Goal: Task Accomplishment & Management: Complete application form

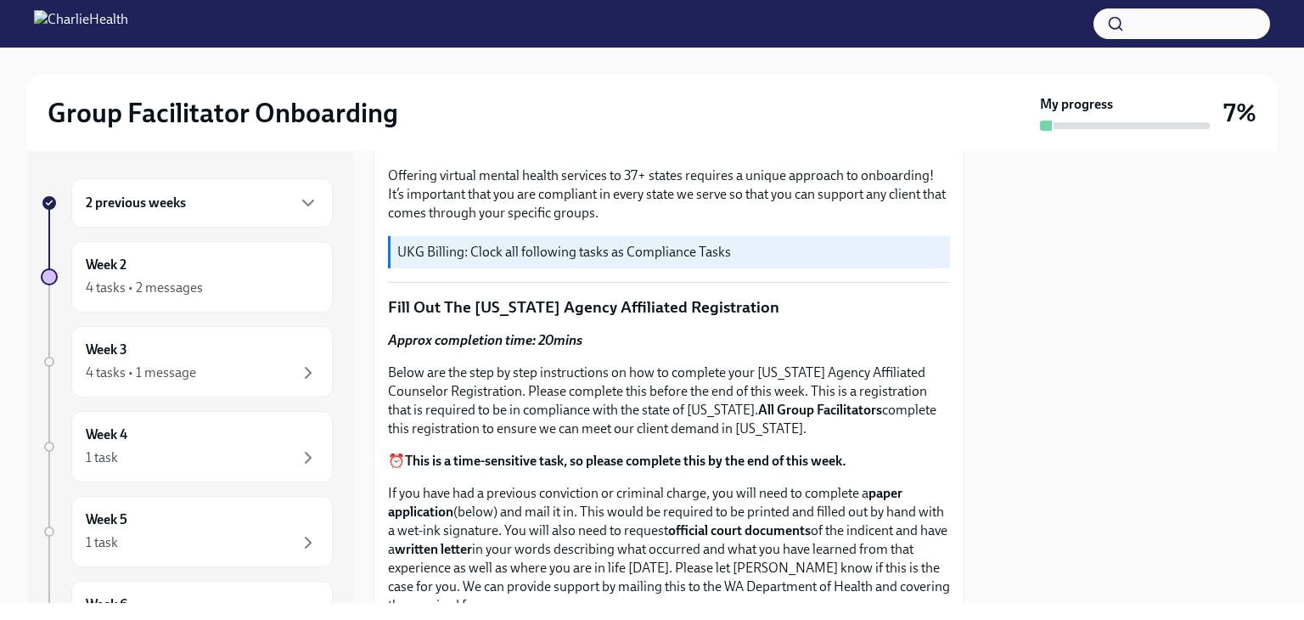
scroll to position [665, 0]
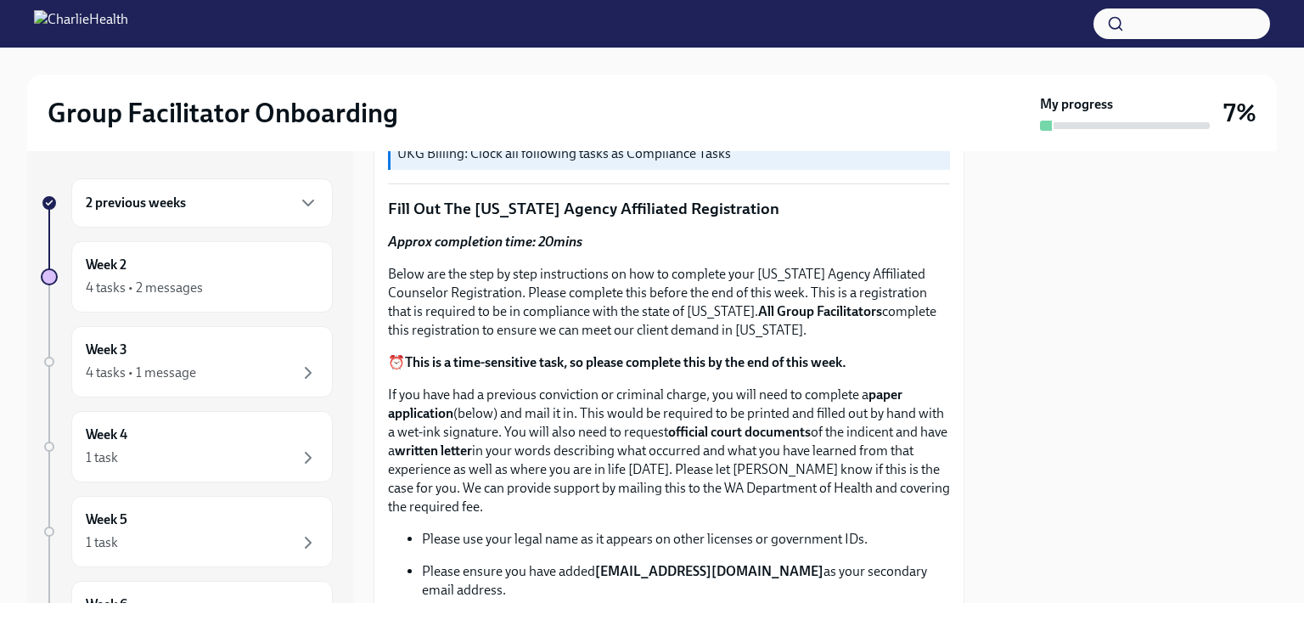
click at [668, 316] on p "Below are the step by step instructions on how to complete your Washington Agen…" at bounding box center [669, 302] width 562 height 75
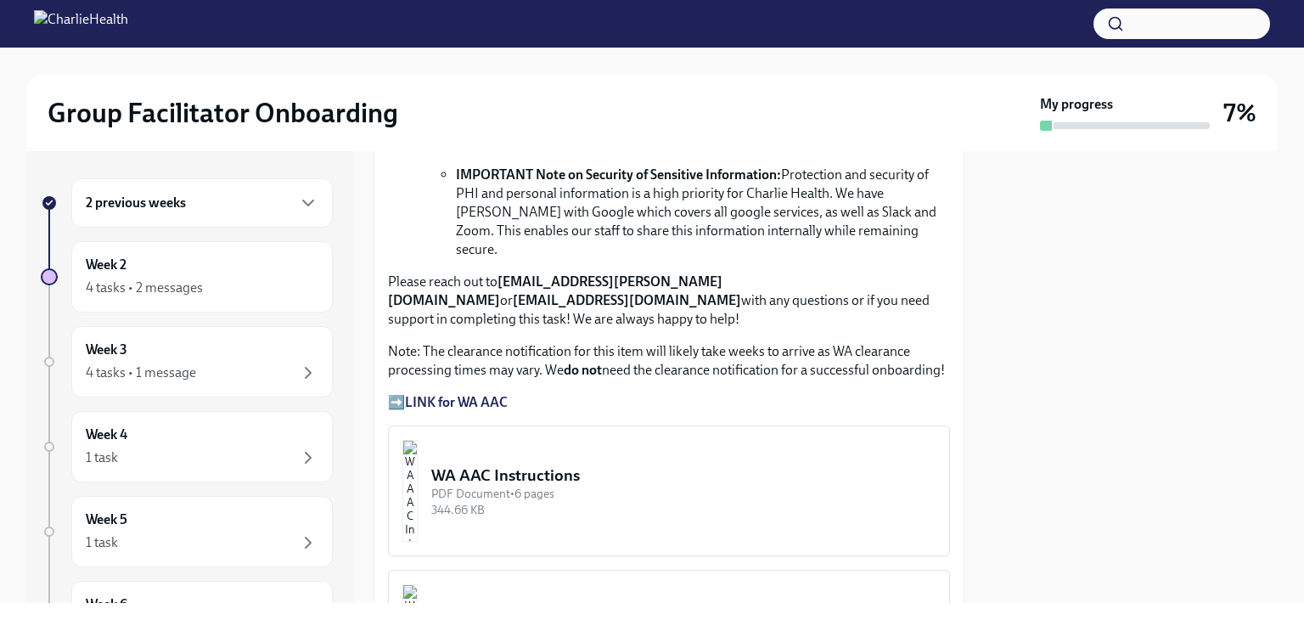
scroll to position [1307, 0]
click at [542, 486] on div "PDF Document • 6 pages" at bounding box center [683, 494] width 504 height 16
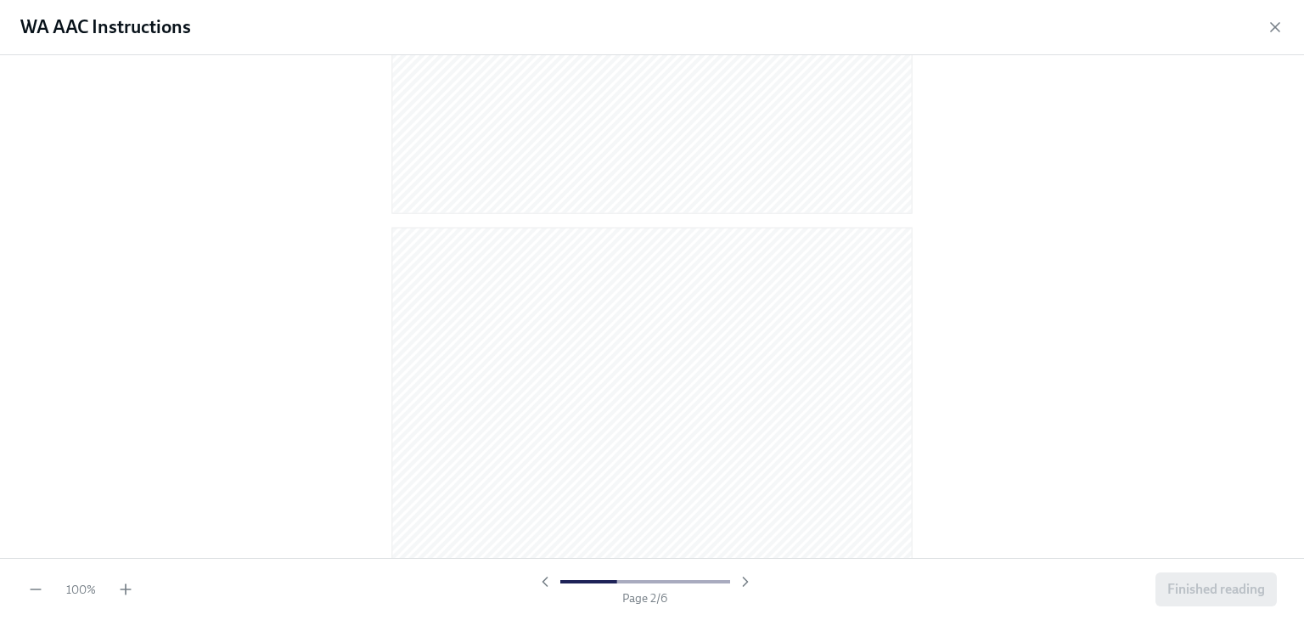
scroll to position [538, 0]
click at [968, 449] on div at bounding box center [652, 306] width 1304 height 503
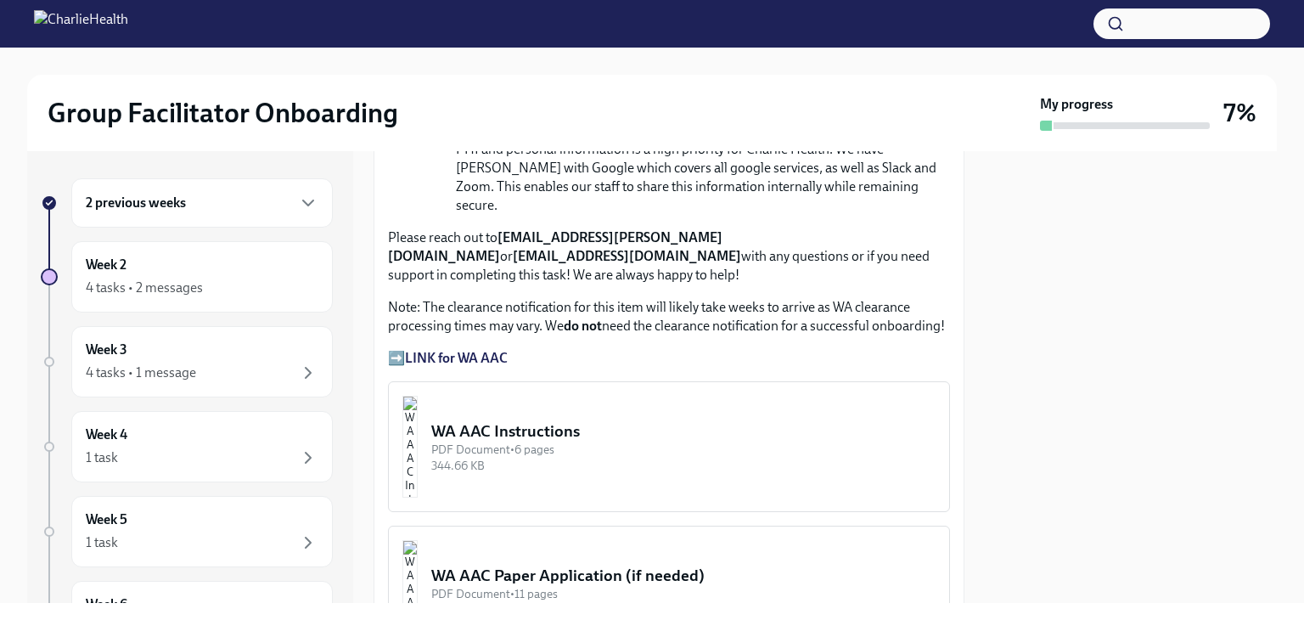
scroll to position [1353, 0]
click at [480, 348] on strong "LINK for WA AAC" at bounding box center [456, 356] width 103 height 16
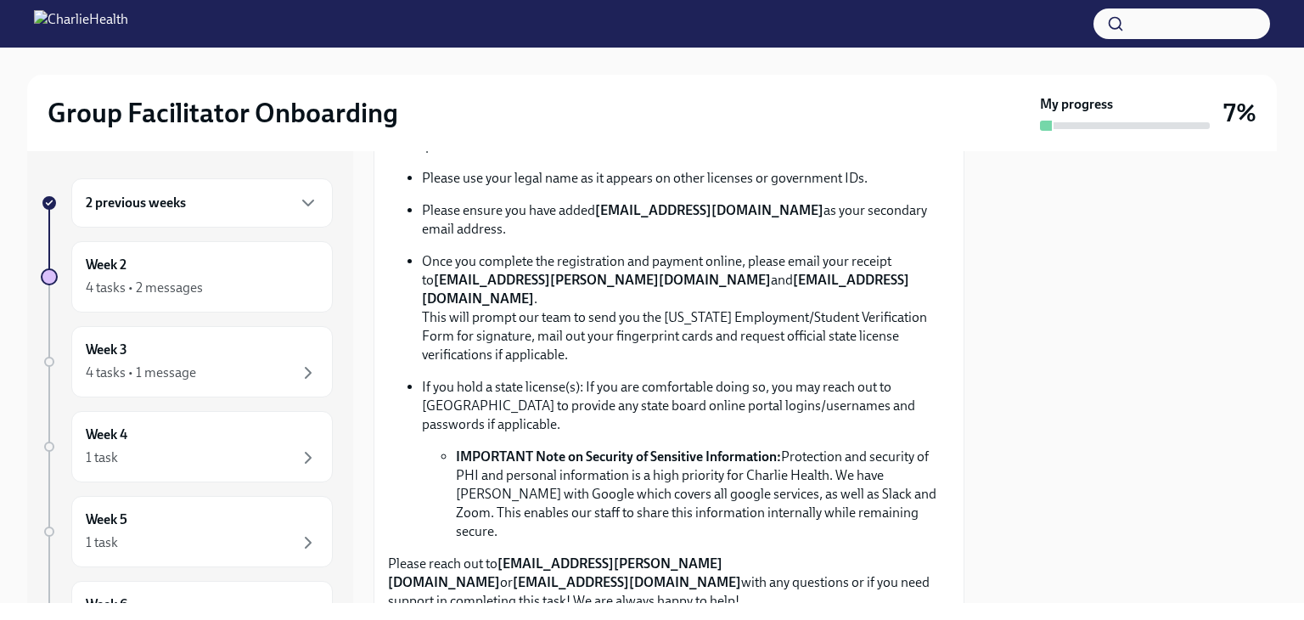
scroll to position [1235, 0]
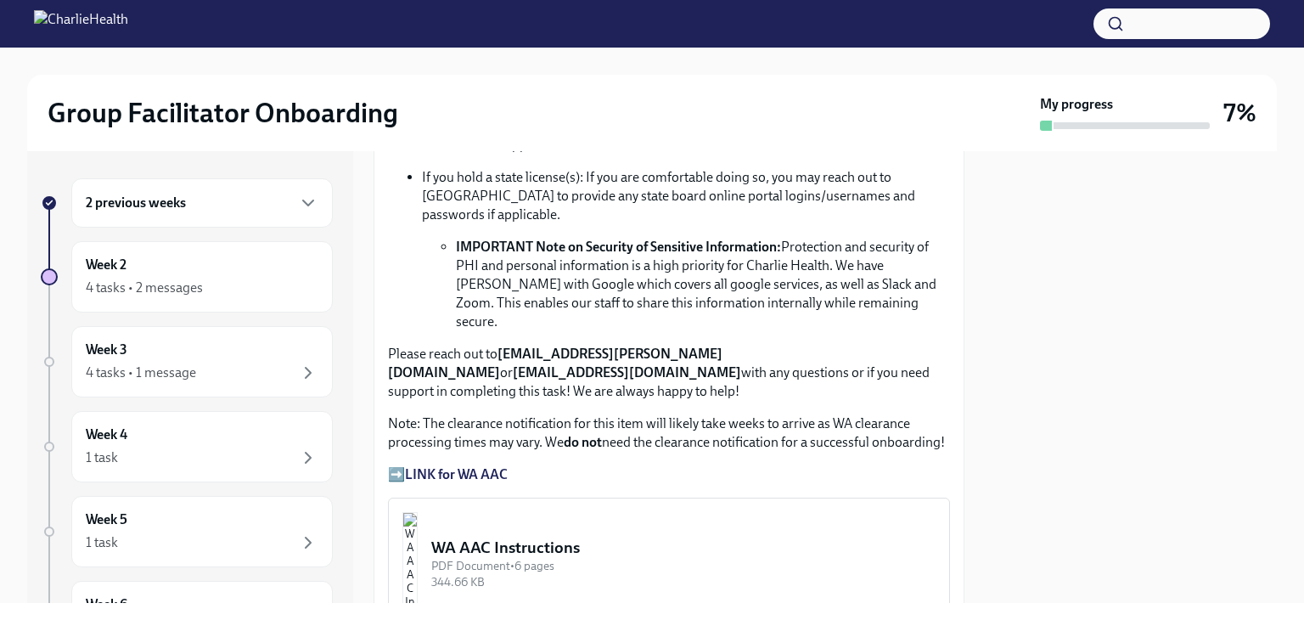
click at [480, 466] on strong "LINK for WA AAC" at bounding box center [456, 474] width 103 height 16
drag, startPoint x: 401, startPoint y: 433, endPoint x: 785, endPoint y: 396, distance: 386.3
click at [785, 414] on p "Note: The clearance notification for this item will likely take weeks to arrive…" at bounding box center [669, 432] width 562 height 37
click at [493, 466] on strong "LINK for WA AAC" at bounding box center [456, 474] width 103 height 16
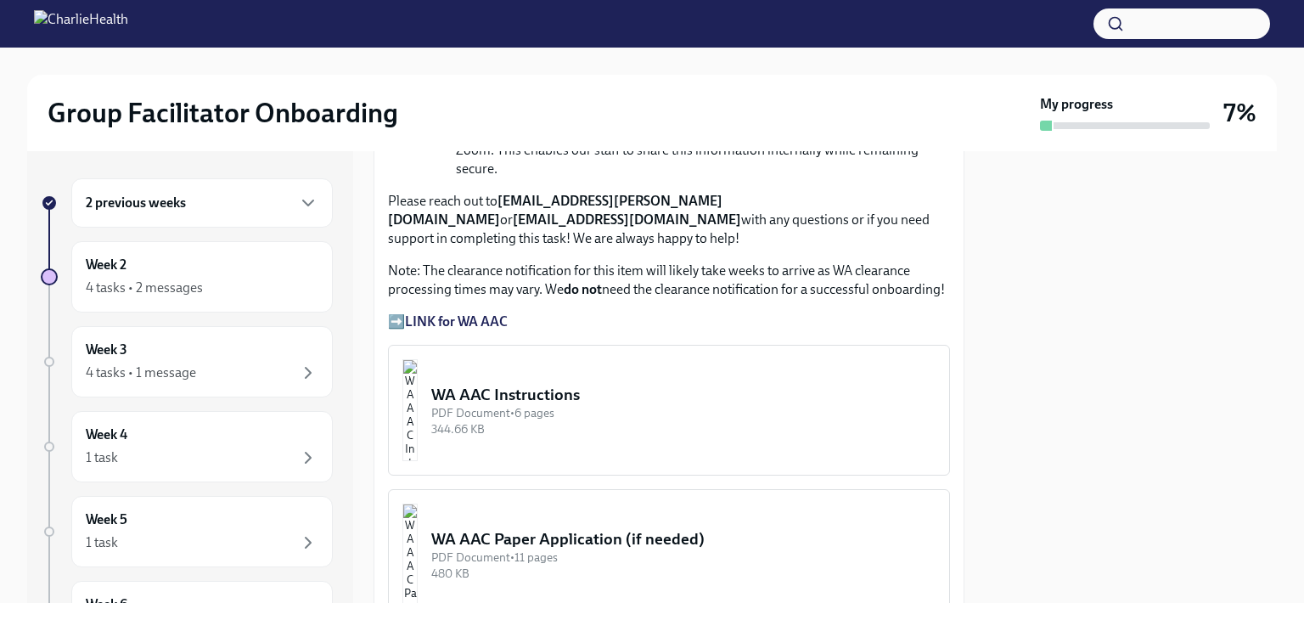
scroll to position [1389, 0]
click at [536, 383] on div "WA AAC Instructions" at bounding box center [683, 394] width 504 height 22
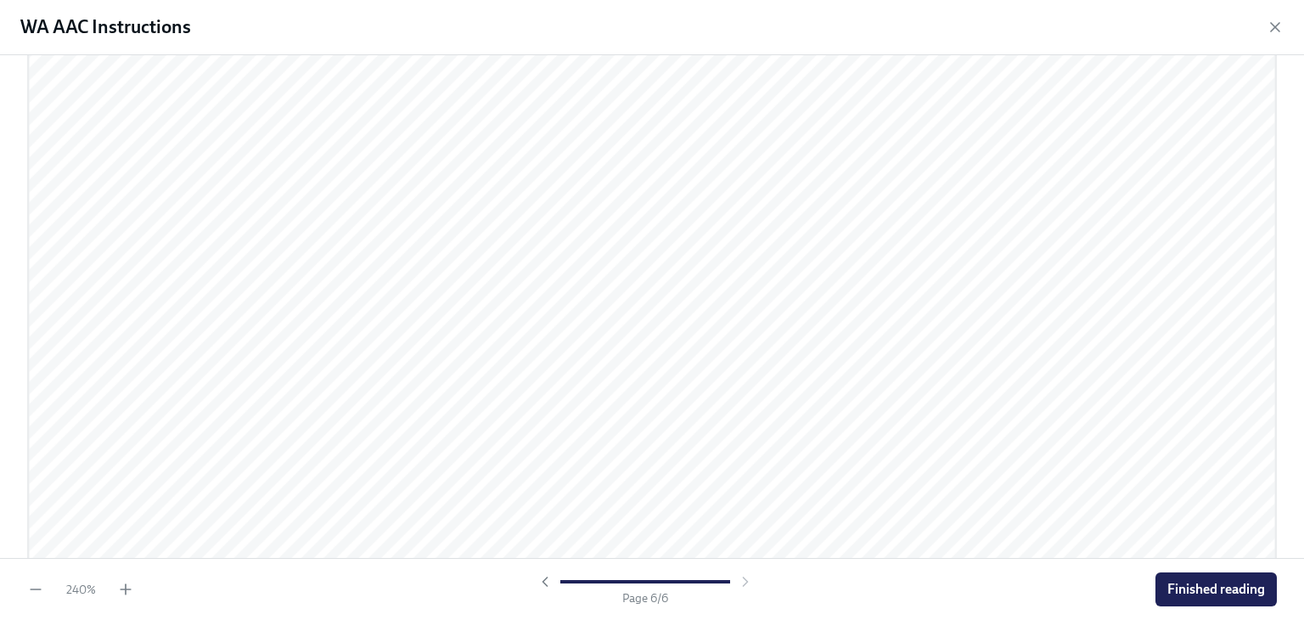
scroll to position [9024, 0]
click at [1270, 30] on icon "button" at bounding box center [1274, 27] width 17 height 17
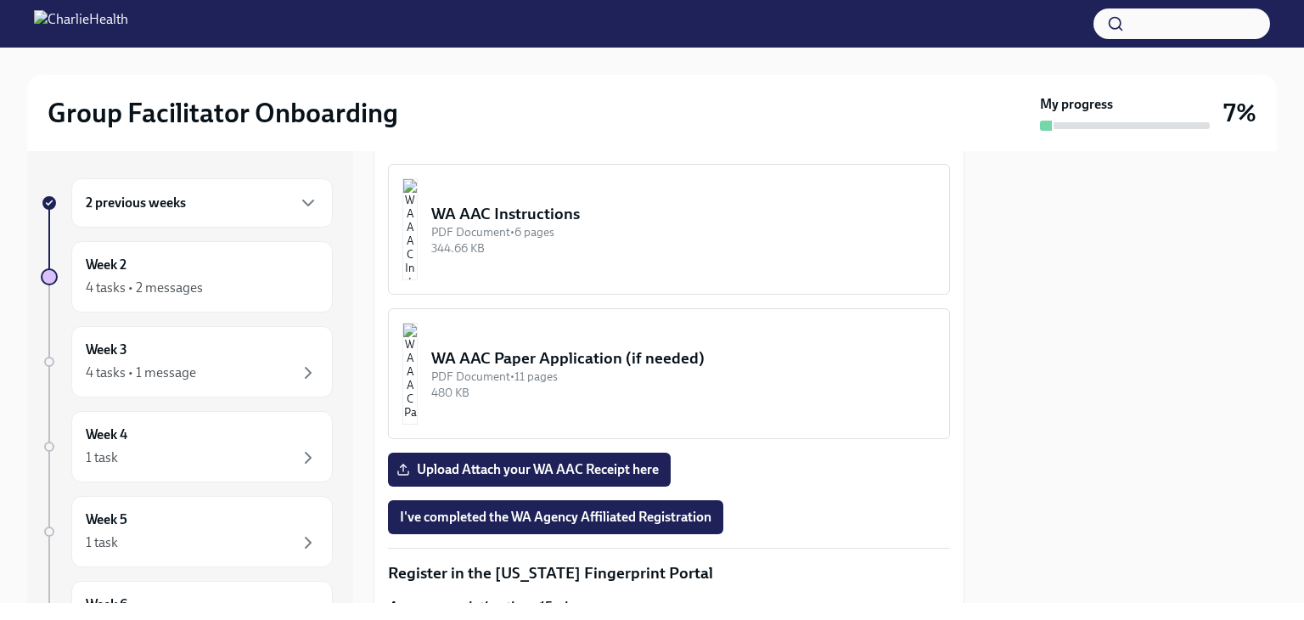
scroll to position [1569, 0]
click at [591, 461] on span "Upload Attach your WA AAC Receipt here" at bounding box center [529, 469] width 259 height 17
click at [0, 0] on input "Upload Attach your WA AAC Receipt here" at bounding box center [0, 0] width 0 height 0
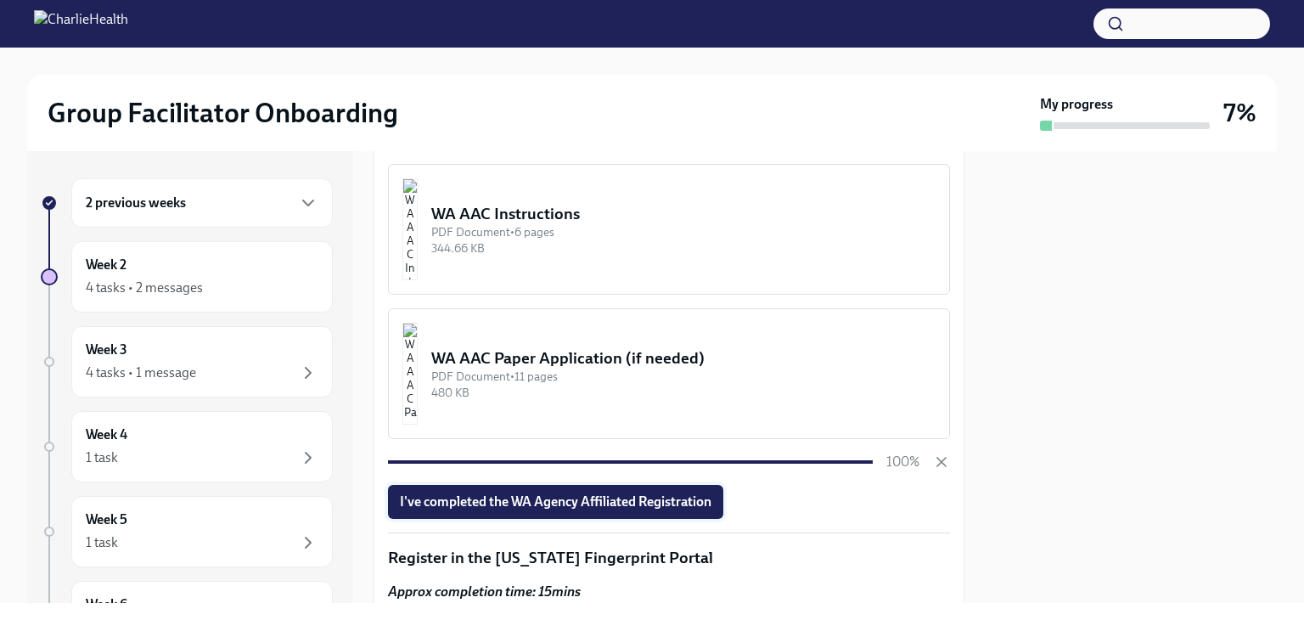
click at [647, 493] on span "I've completed the WA Agency Affiliated Registration" at bounding box center [556, 501] width 312 height 17
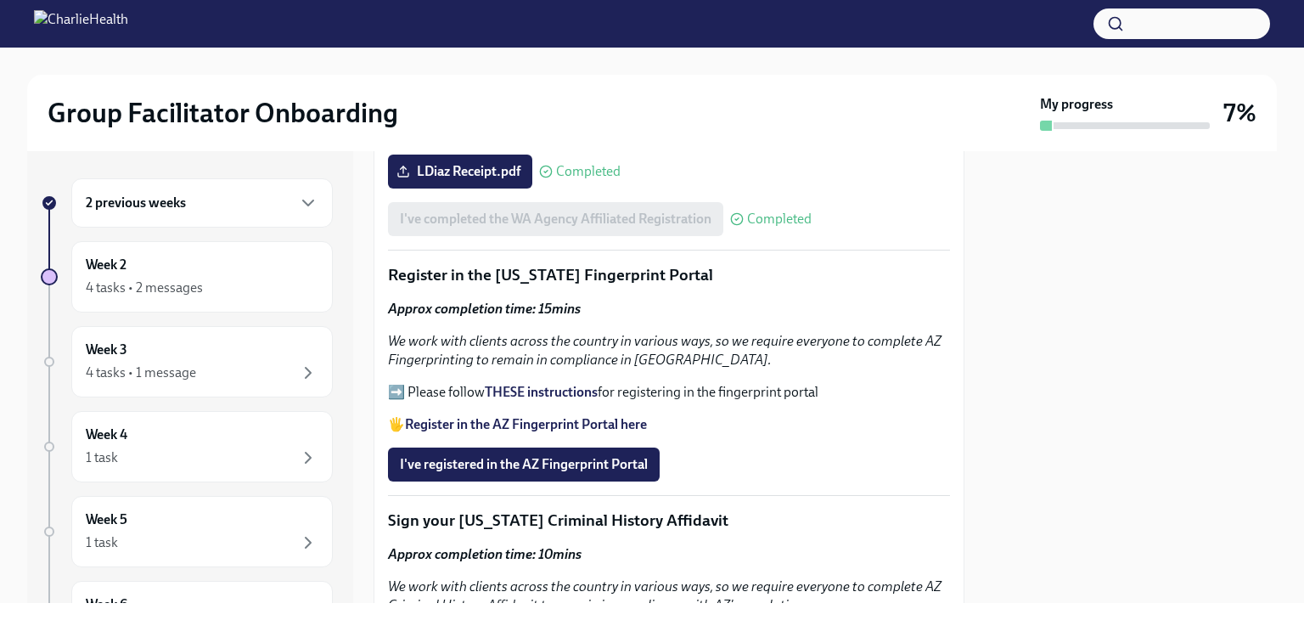
scroll to position [1864, 0]
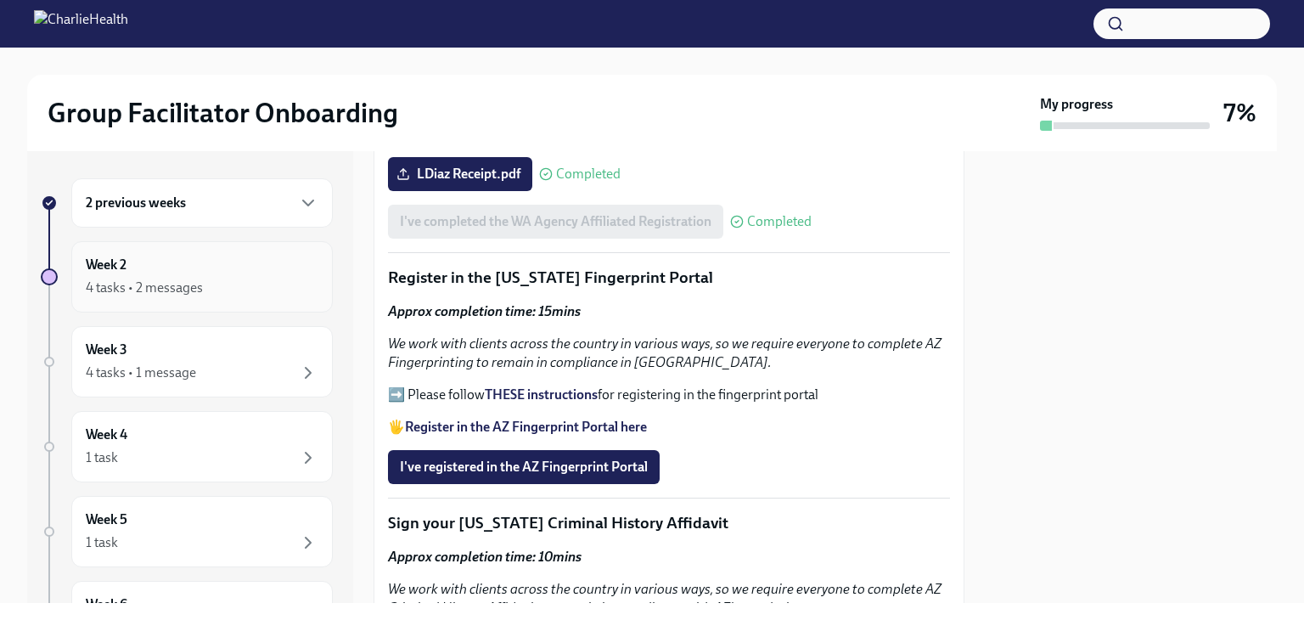
click at [245, 276] on div "Week 2 4 tasks • 2 messages" at bounding box center [202, 277] width 233 height 42
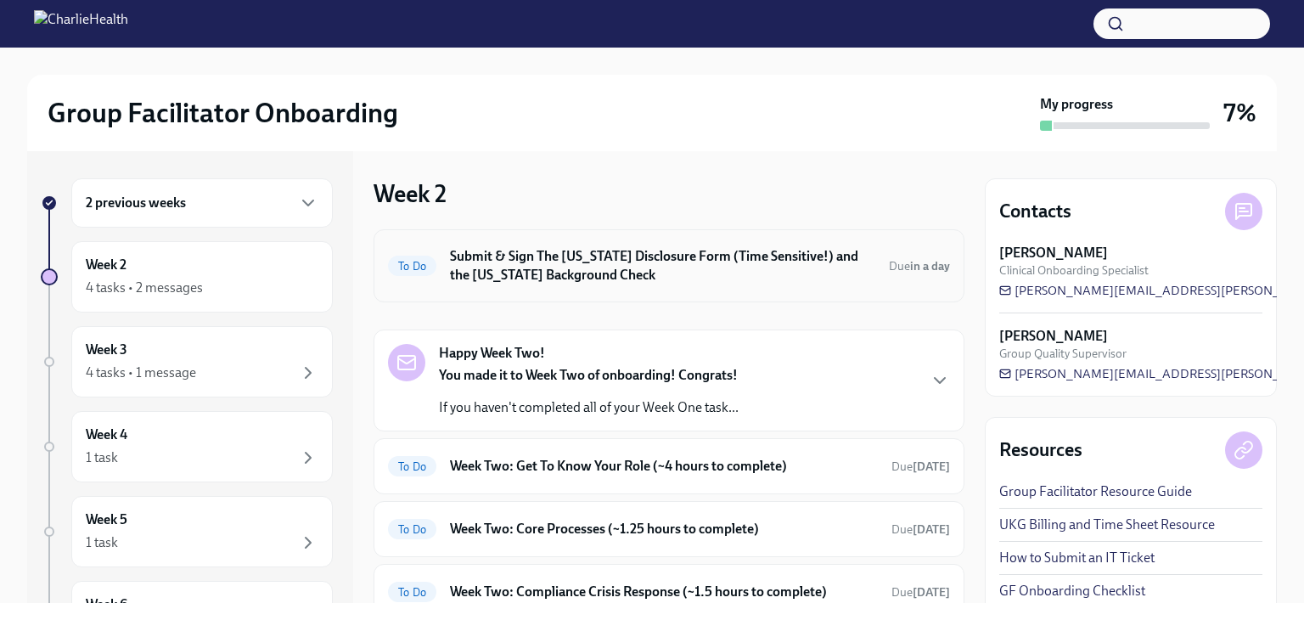
scroll to position [122, 0]
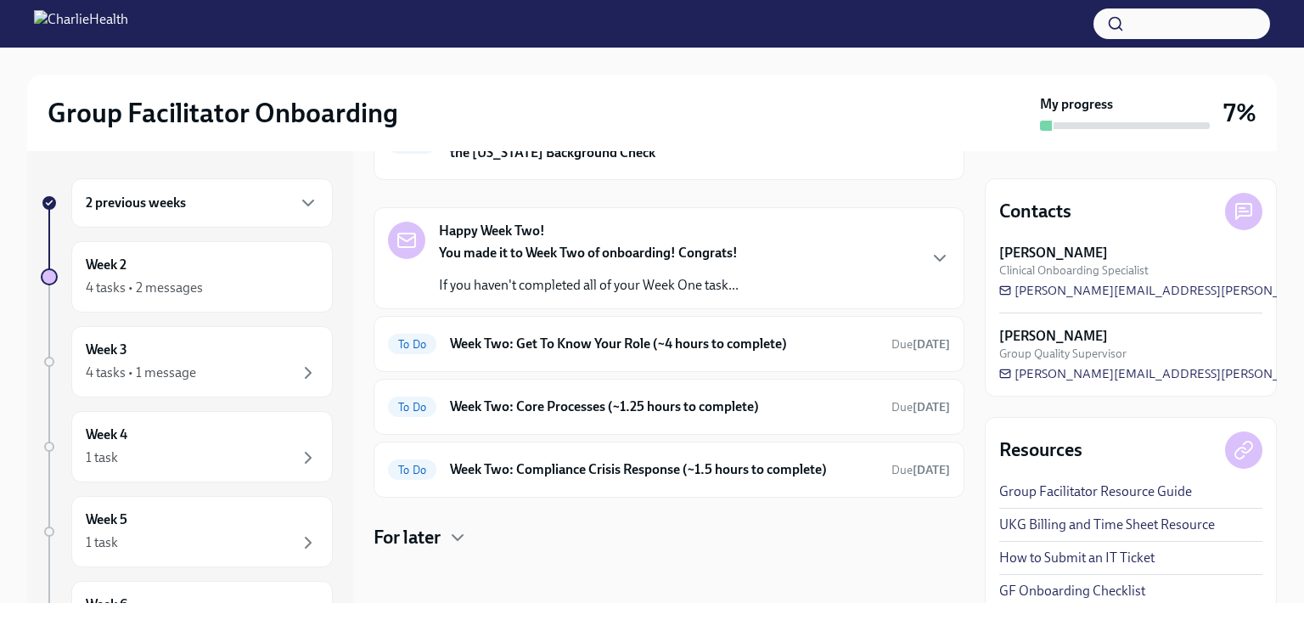
click at [223, 210] on div "2 previous weeks" at bounding box center [202, 203] width 233 height 20
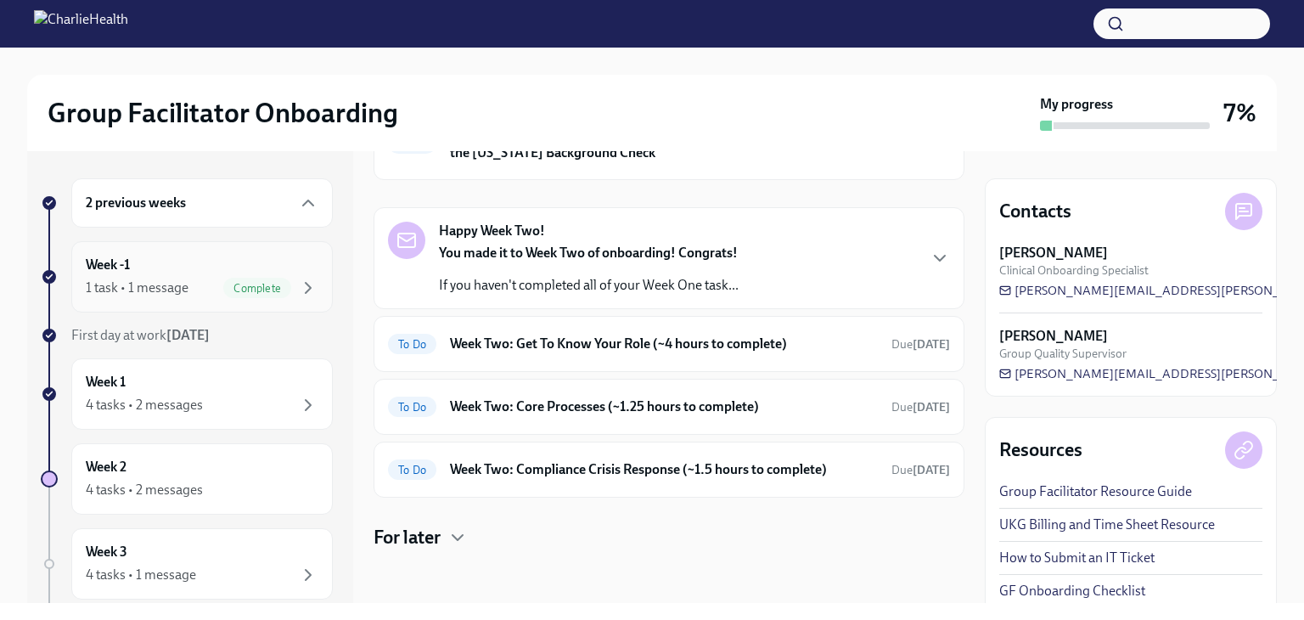
click at [166, 282] on div "1 task • 1 message" at bounding box center [137, 287] width 103 height 19
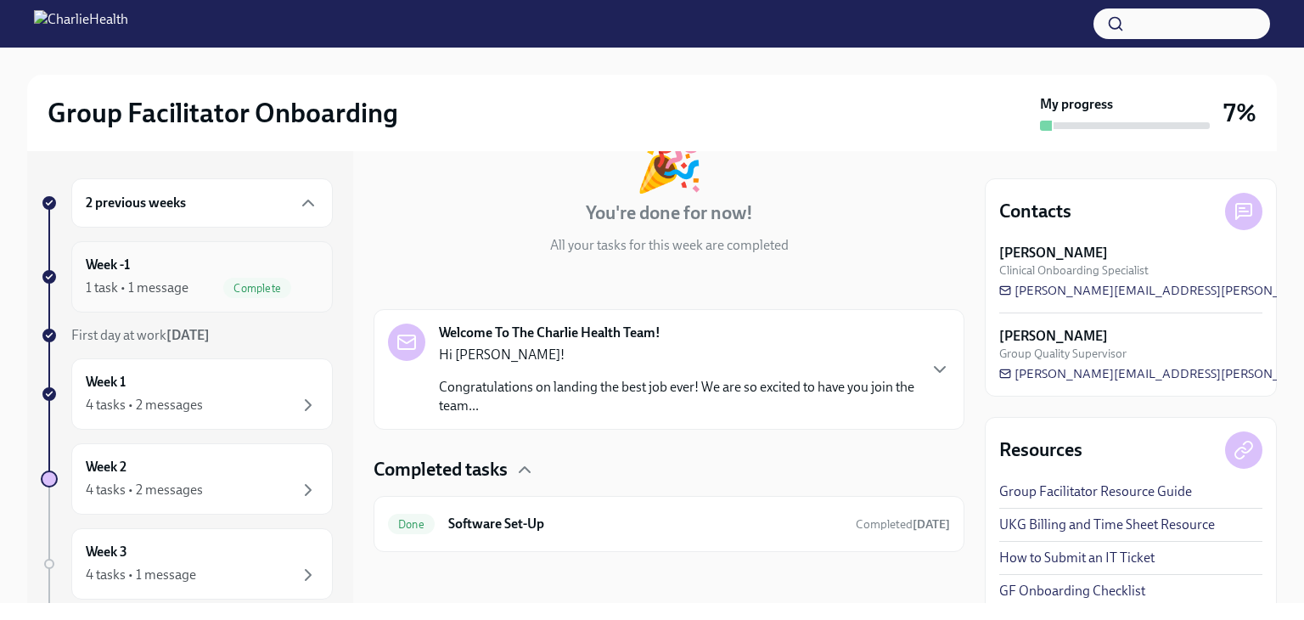
scroll to position [125, 0]
click at [177, 385] on div "Week 1 4 tasks • 2 messages" at bounding box center [202, 394] width 233 height 42
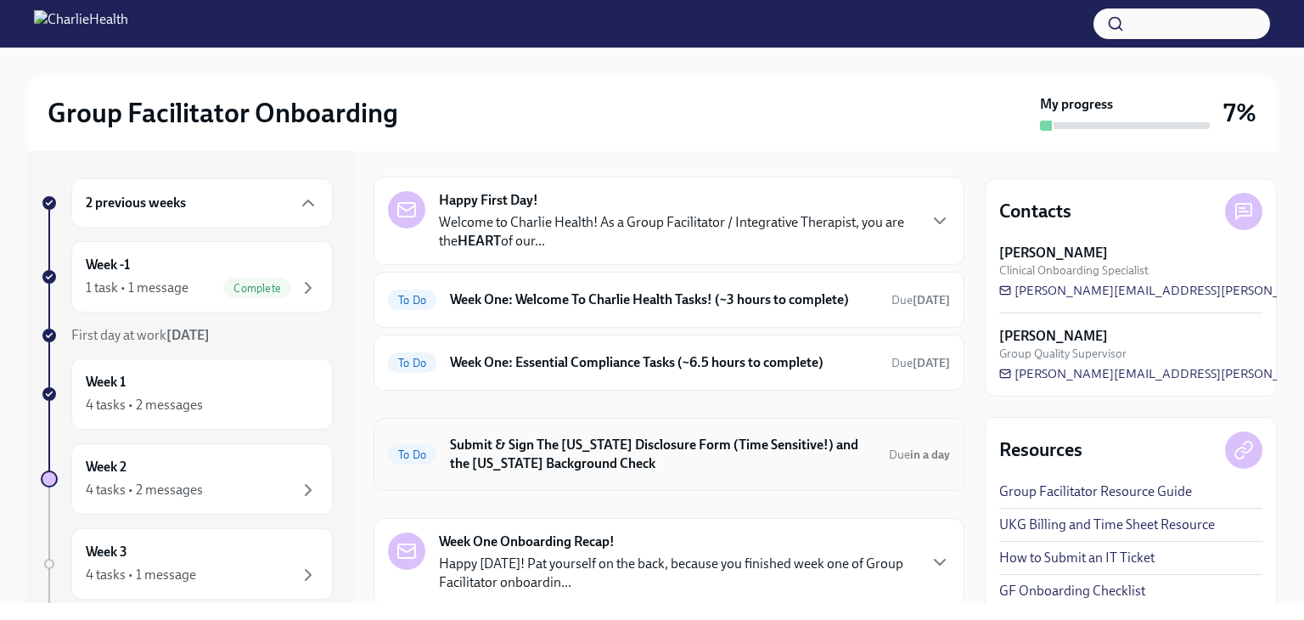
scroll to position [52, 0]
click at [804, 300] on h6 "Week One: Welcome To Charlie Health Tasks! (~3 hours to complete)" at bounding box center [664, 300] width 428 height 19
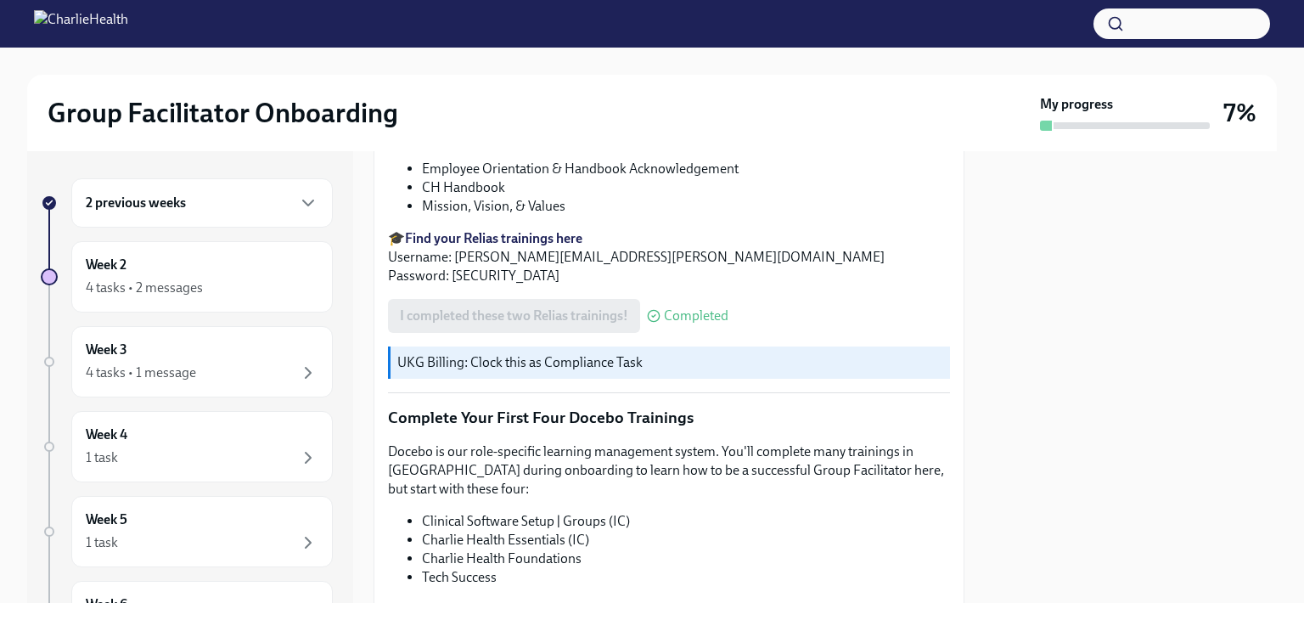
scroll to position [2272, 0]
